Goal: Information Seeking & Learning: Learn about a topic

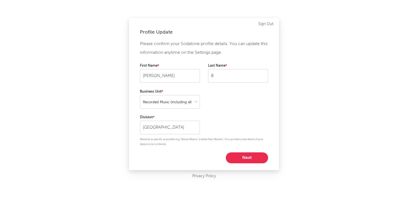
select select "recorded_music"
click at [244, 157] on button "Next" at bounding box center [247, 157] width 42 height 11
select select "director_vp"
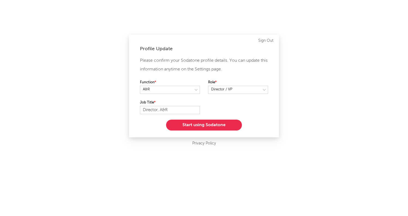
click at [222, 125] on button "Start using Sodatone" at bounding box center [204, 124] width 76 height 11
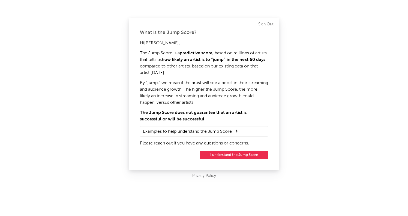
click at [253, 155] on button "I understand the Jump Score" at bounding box center [234, 155] width 68 height 8
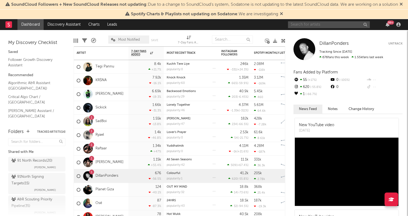
click at [319, 24] on input "text" at bounding box center [329, 24] width 82 height 7
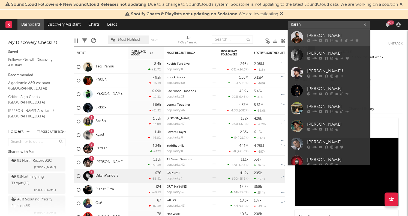
type input "Karan"
drag, startPoint x: 338, startPoint y: 30, endPoint x: 338, endPoint y: 37, distance: 6.8
click at [338, 37] on div "[PERSON_NAME]" at bounding box center [337, 35] width 60 height 7
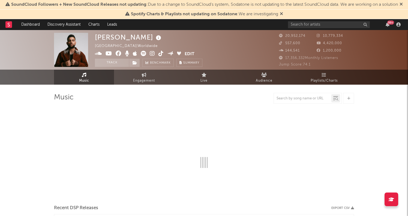
click at [282, 14] on icon at bounding box center [281, 13] width 3 height 4
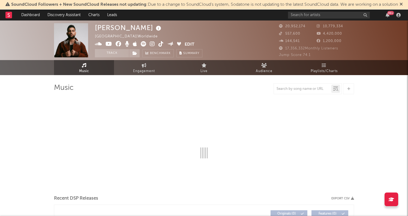
click at [403, 4] on icon at bounding box center [401, 4] width 3 height 4
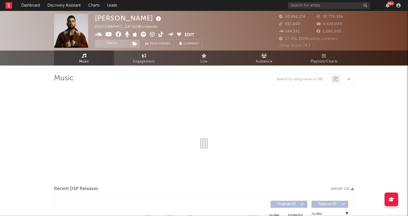
select select "6m"
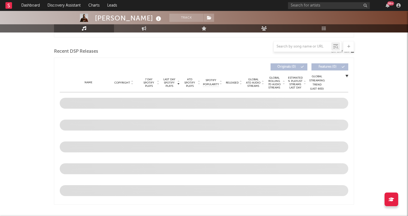
scroll to position [181, 0]
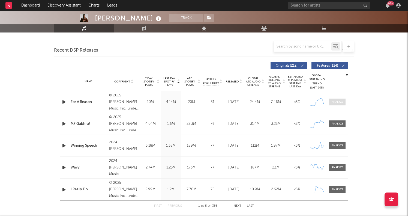
click at [340, 103] on div at bounding box center [338, 102] width 12 height 4
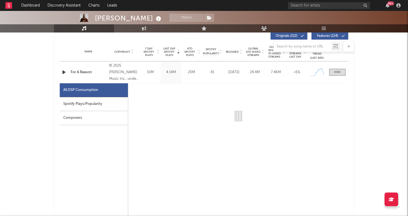
select select "1w"
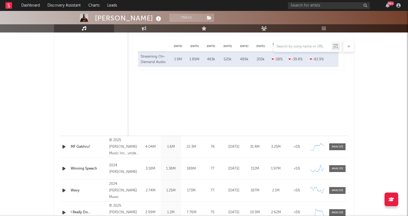
scroll to position [485, 0]
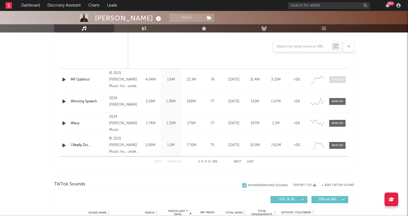
click at [339, 81] on div at bounding box center [338, 79] width 12 height 4
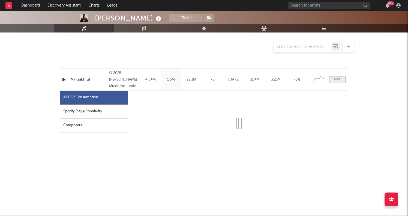
select select "1w"
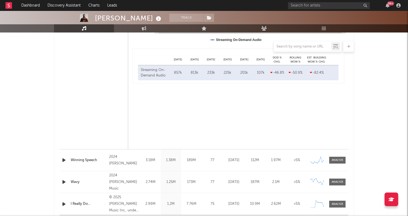
scroll to position [775, 0]
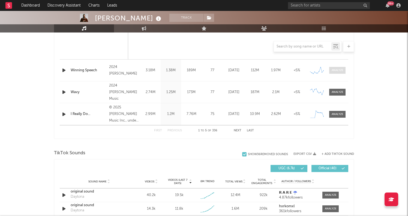
click at [334, 70] on div at bounding box center [338, 70] width 12 height 4
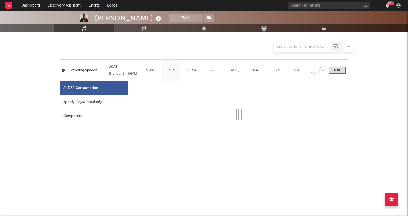
scroll to position [797, 0]
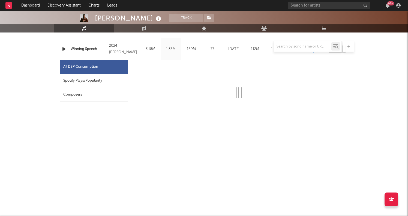
select select "6m"
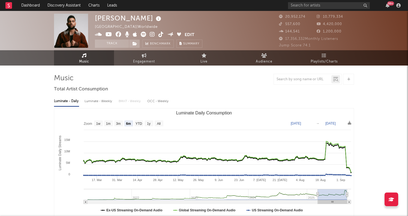
scroll to position [0, 0]
